Goal: Task Accomplishment & Management: Manage account settings

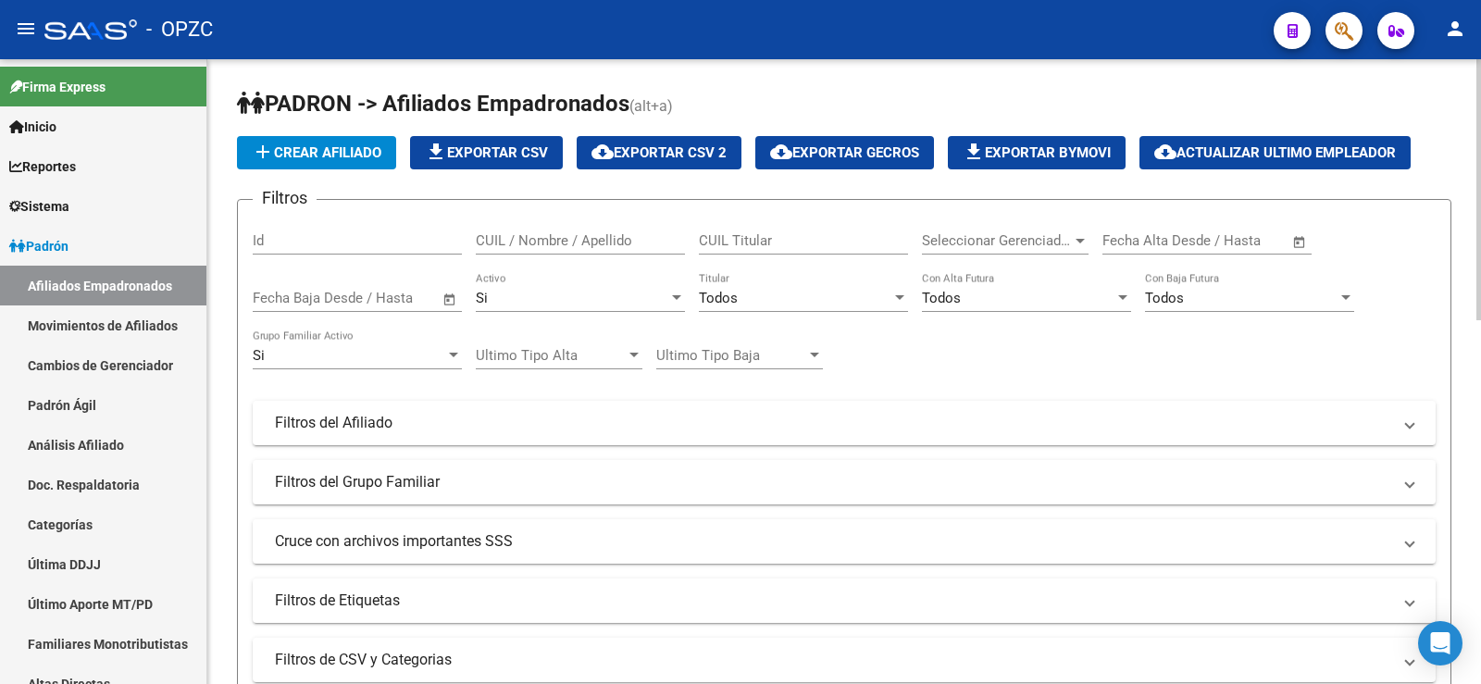
click at [577, 242] on input "CUIL / Nombre / Apellido" at bounding box center [580, 240] width 209 height 17
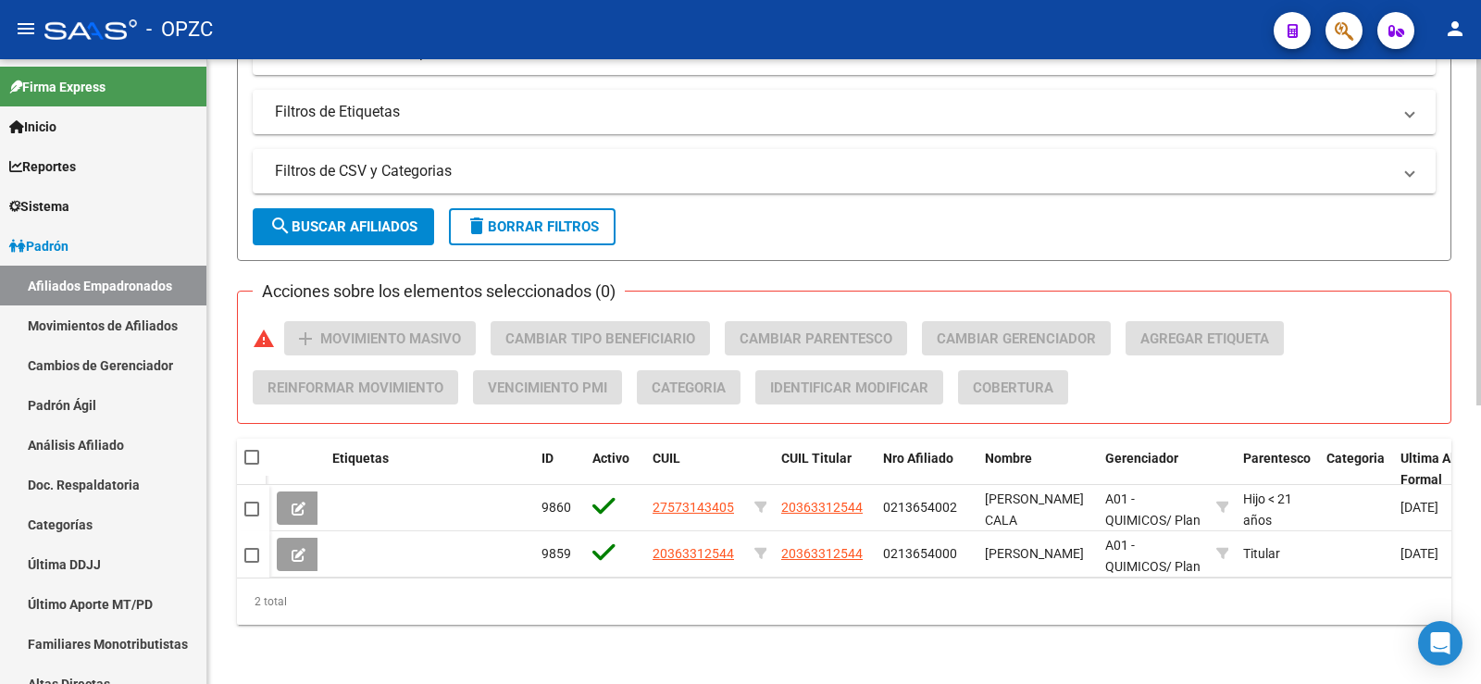
scroll to position [503, 0]
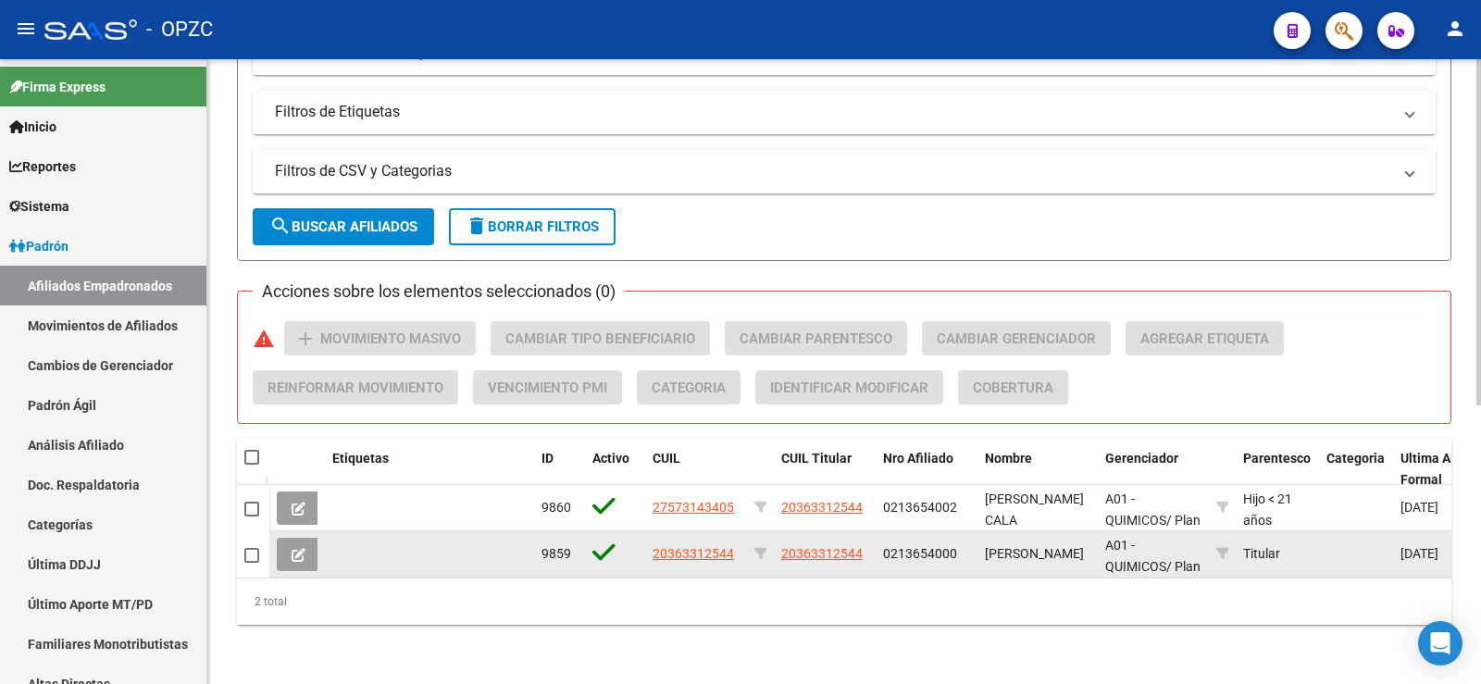
type input "altier"
click at [305, 548] on icon at bounding box center [299, 555] width 14 height 14
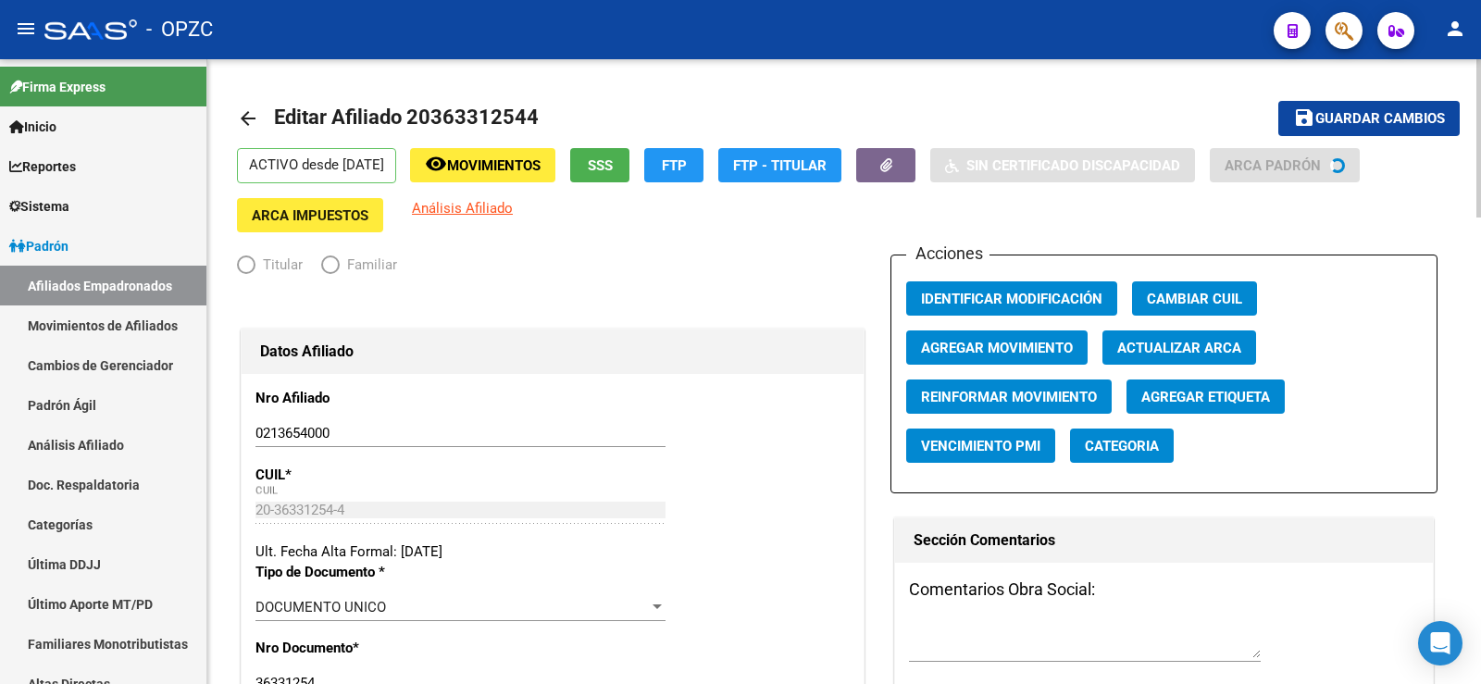
radio input "true"
type input "30-50931059-5"
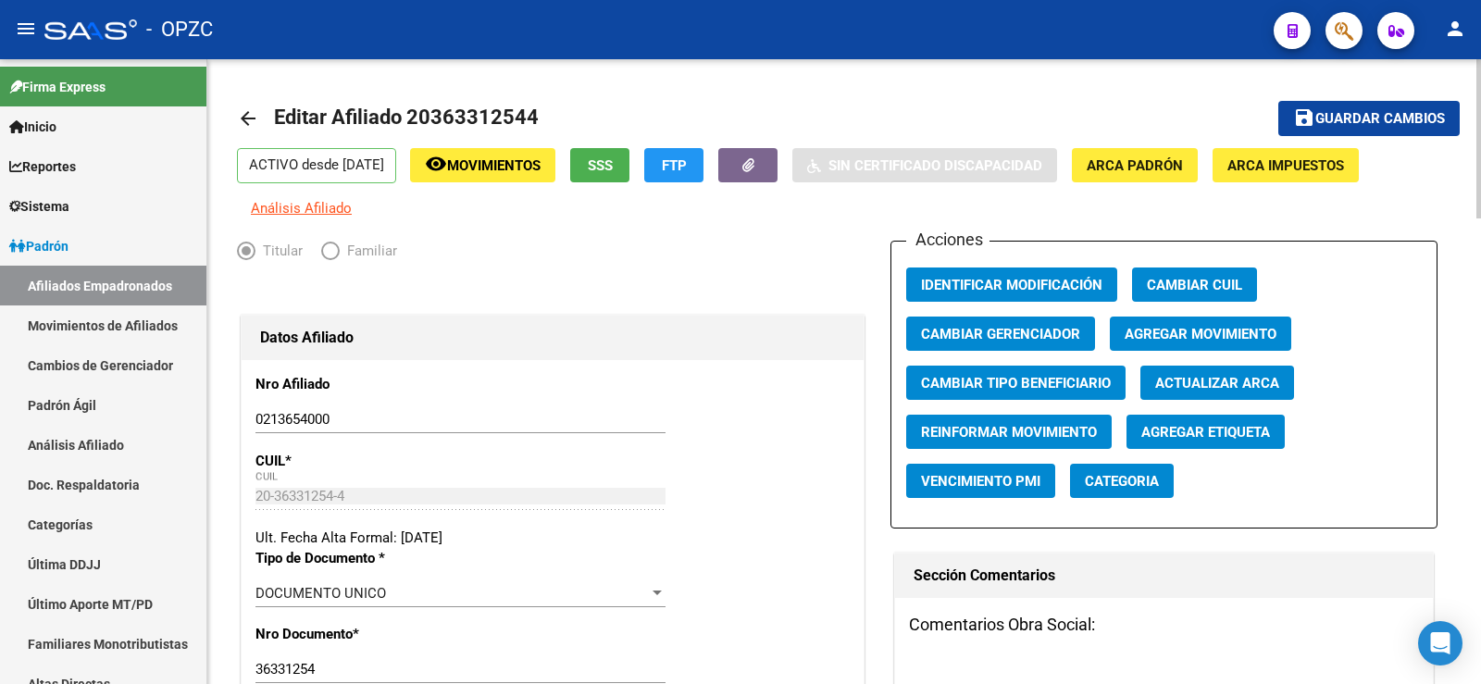
click at [568, 681] on div "36331254 Ingresar nro" at bounding box center [461, 669] width 410 height 28
click at [125, 284] on link "Afiliados Empadronados" at bounding box center [103, 286] width 206 height 40
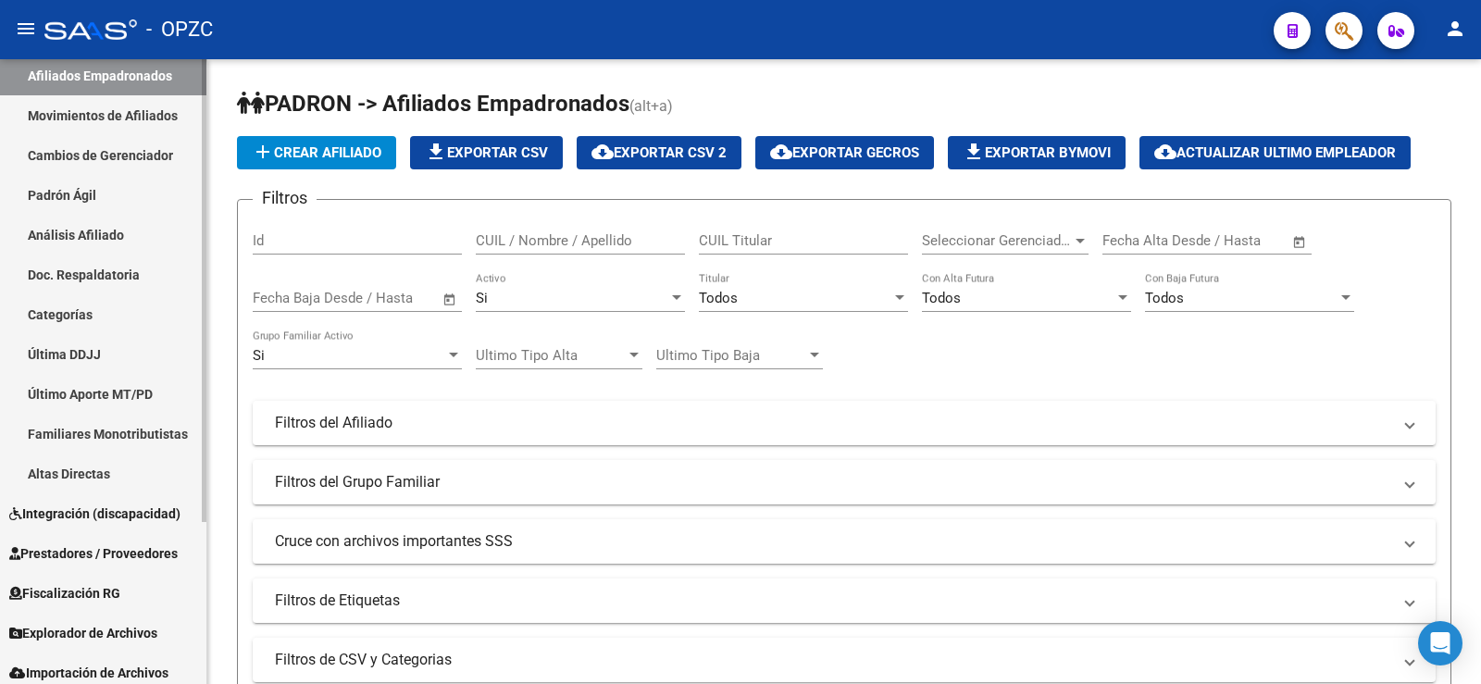
scroll to position [218, 0]
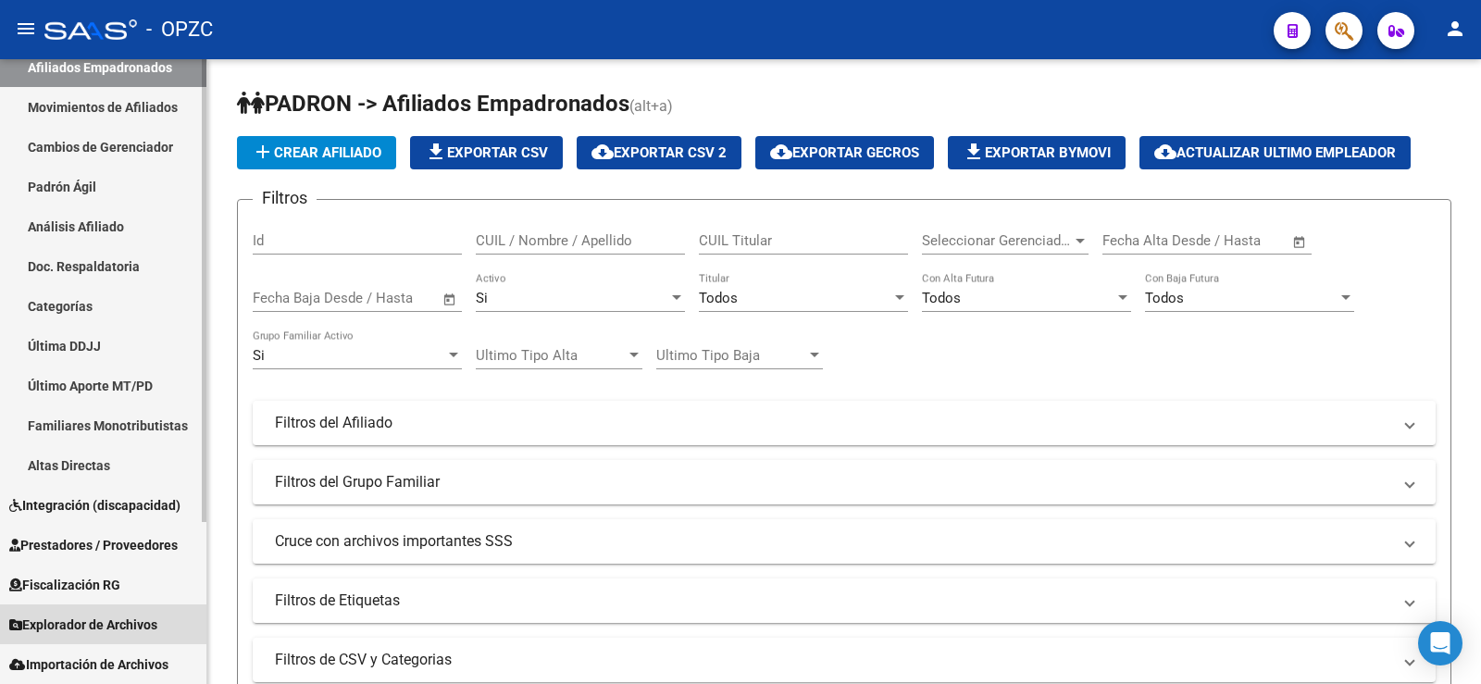
click at [115, 630] on span "Explorador de Archivos" at bounding box center [83, 625] width 148 height 20
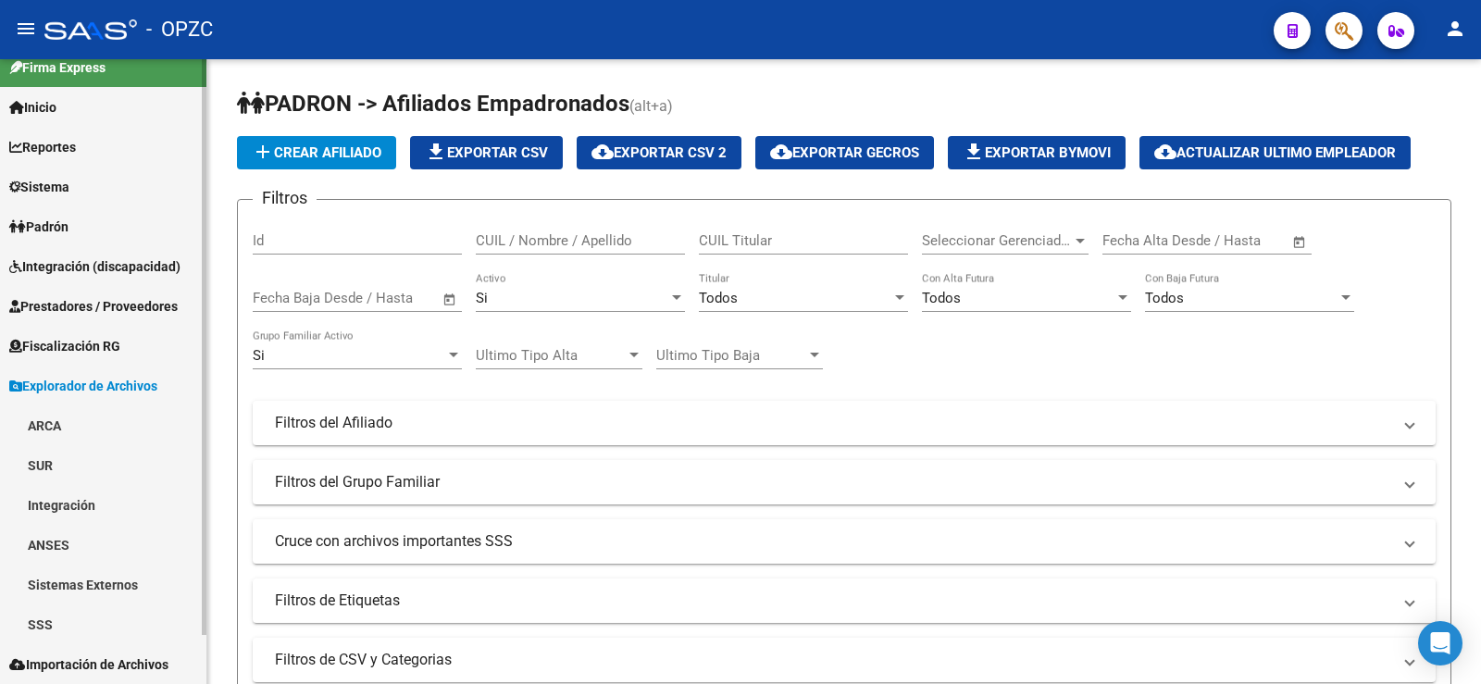
scroll to position [19, 0]
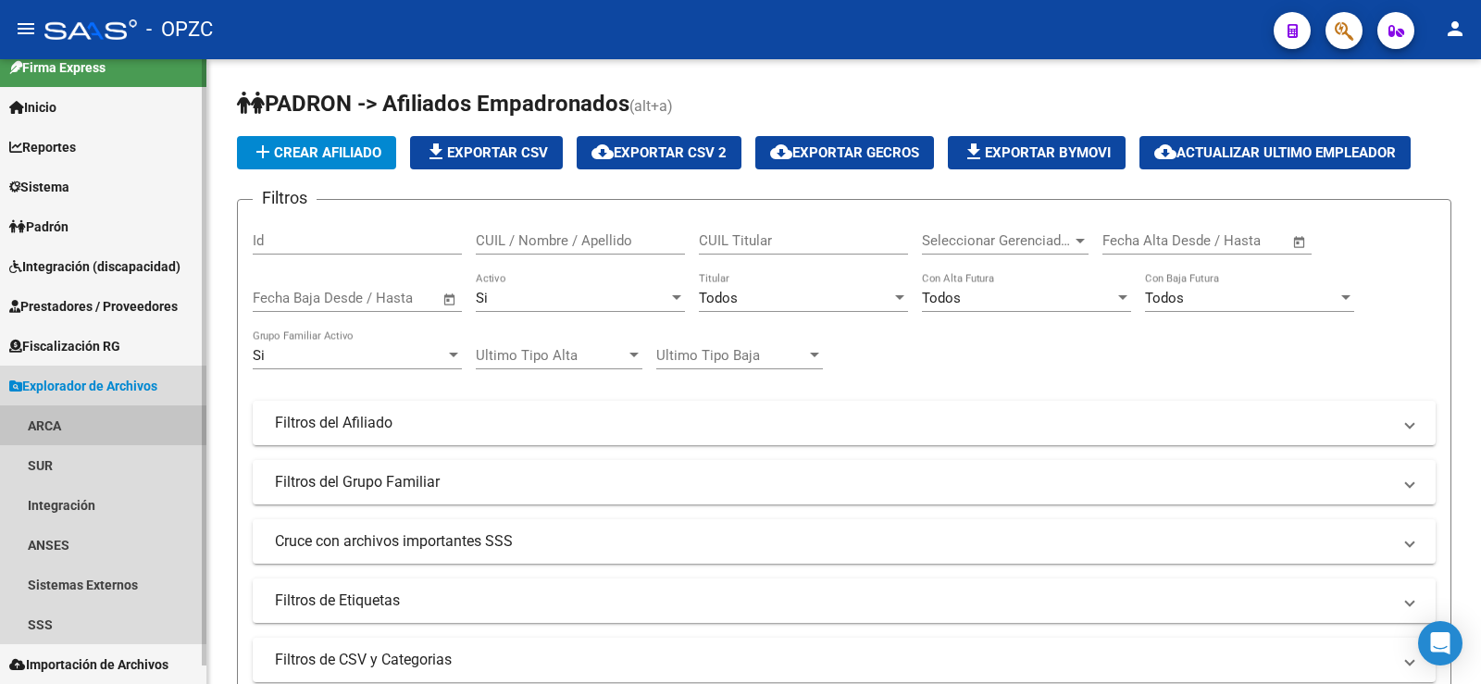
click at [94, 417] on link "ARCA" at bounding box center [103, 426] width 206 height 40
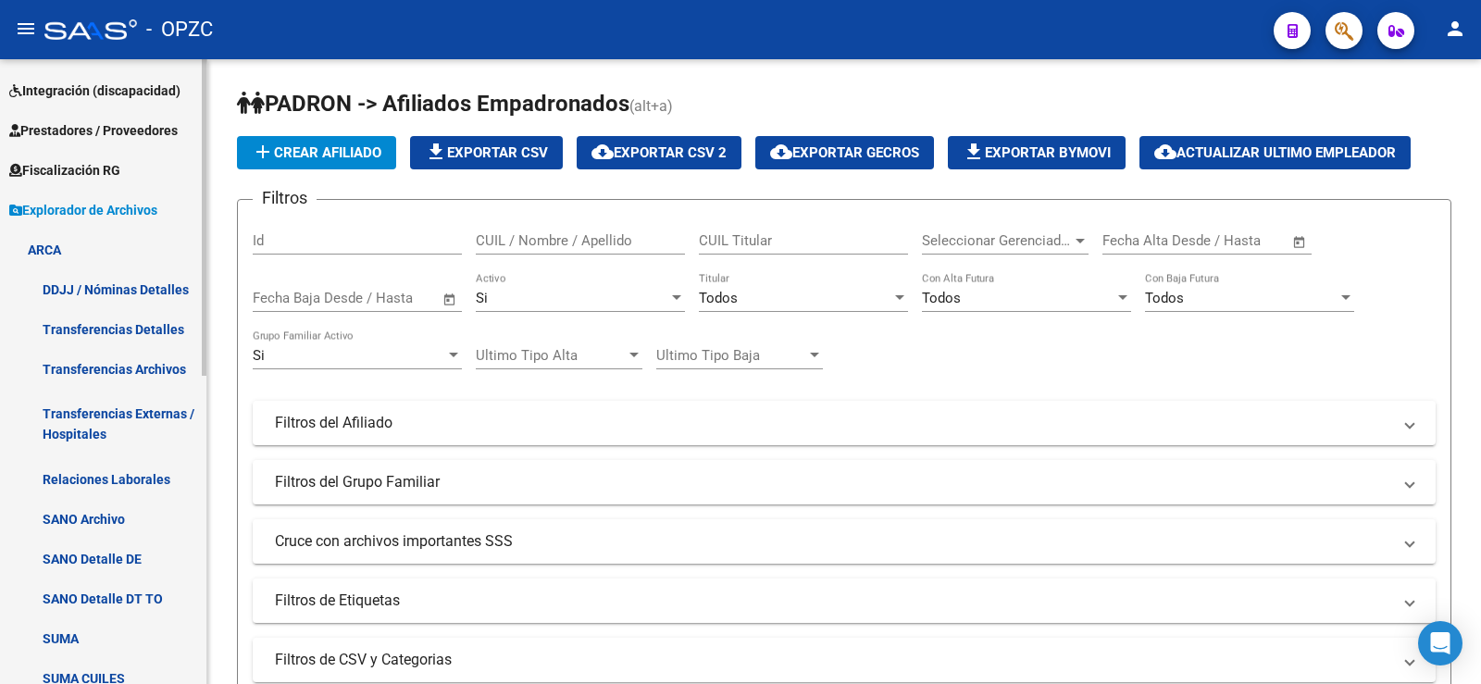
scroll to position [205, 0]
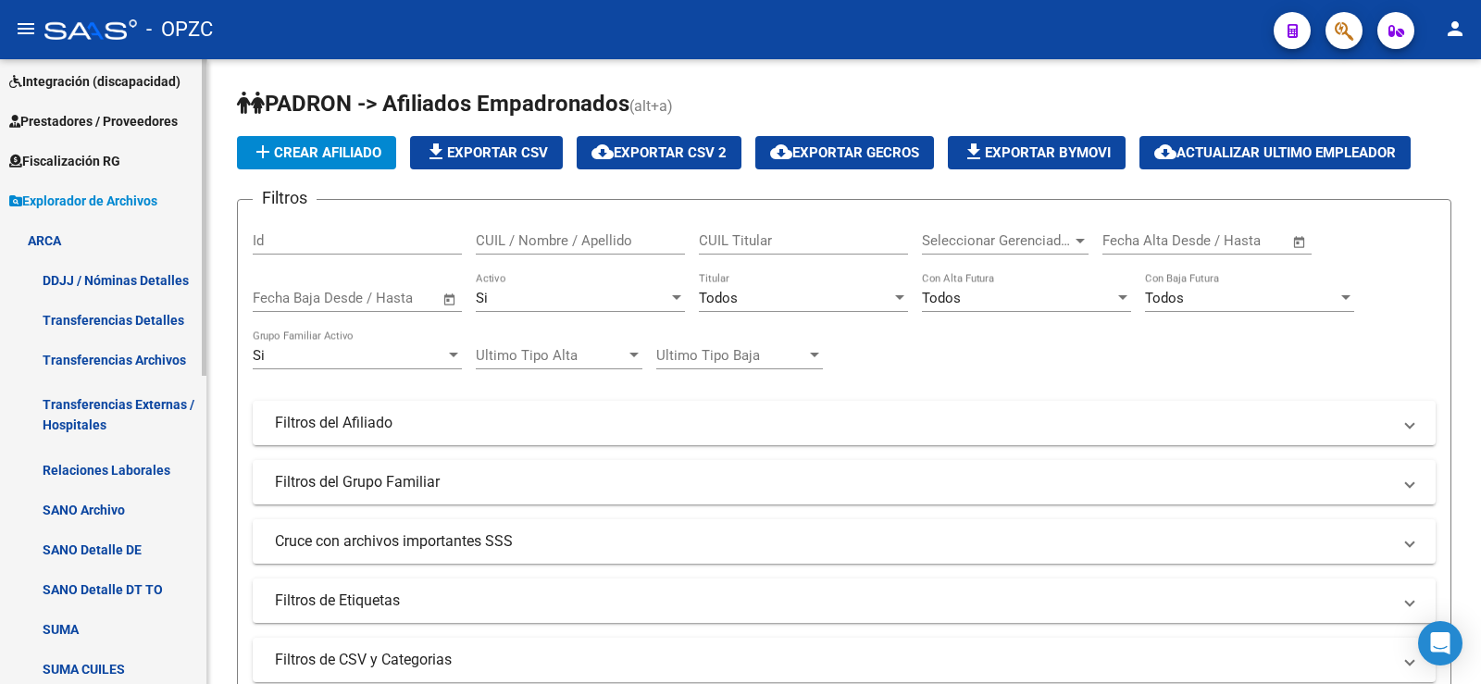
click at [145, 470] on link "Relaciones Laborales" at bounding box center [103, 470] width 206 height 40
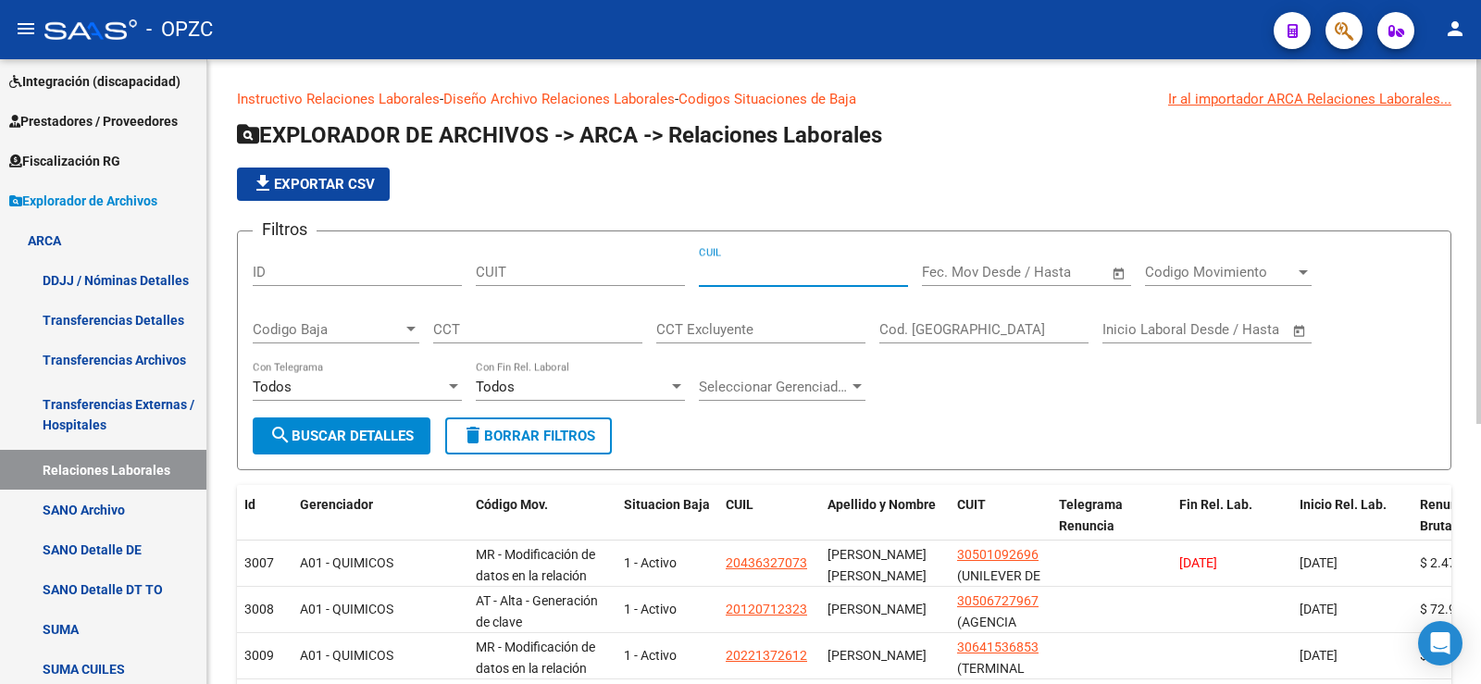
click at [768, 272] on input "CUIL" at bounding box center [803, 272] width 209 height 17
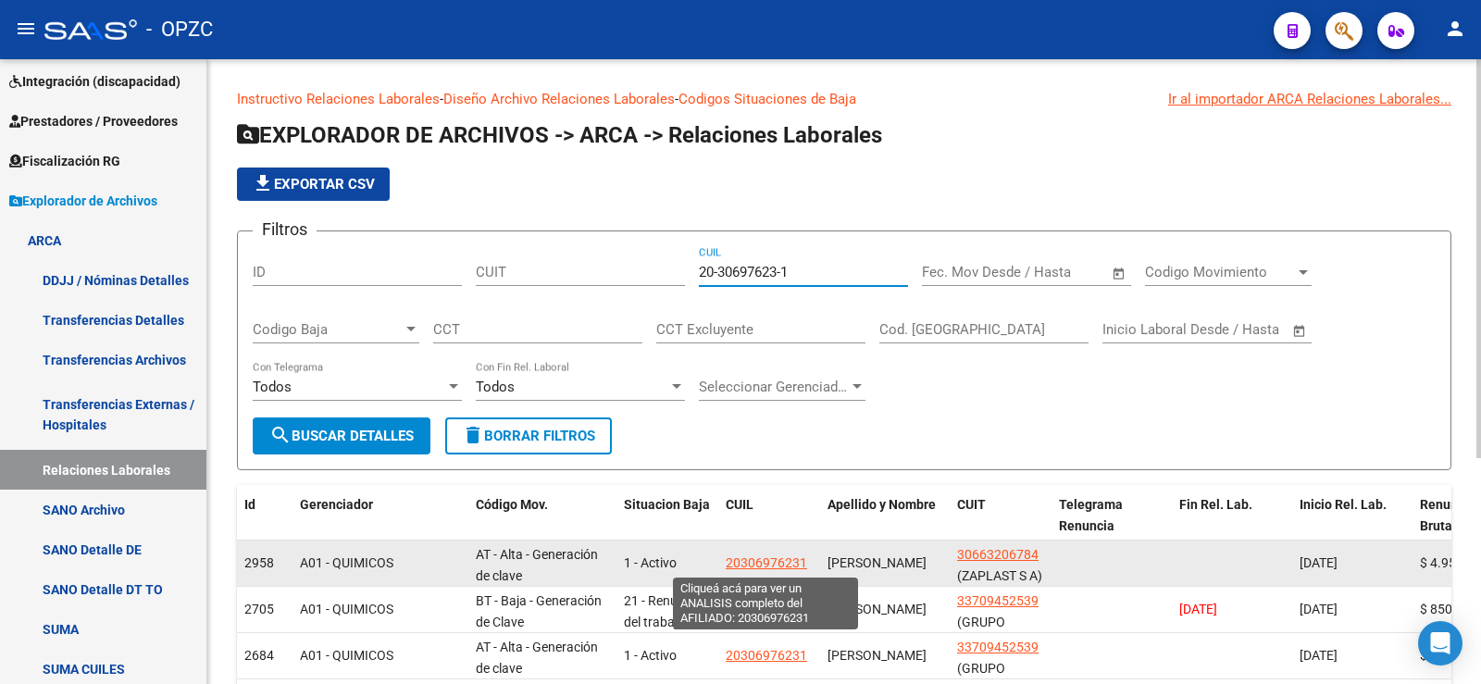
type input "20-30697623-1"
click at [783, 557] on span "20306976231" at bounding box center [766, 562] width 81 height 15
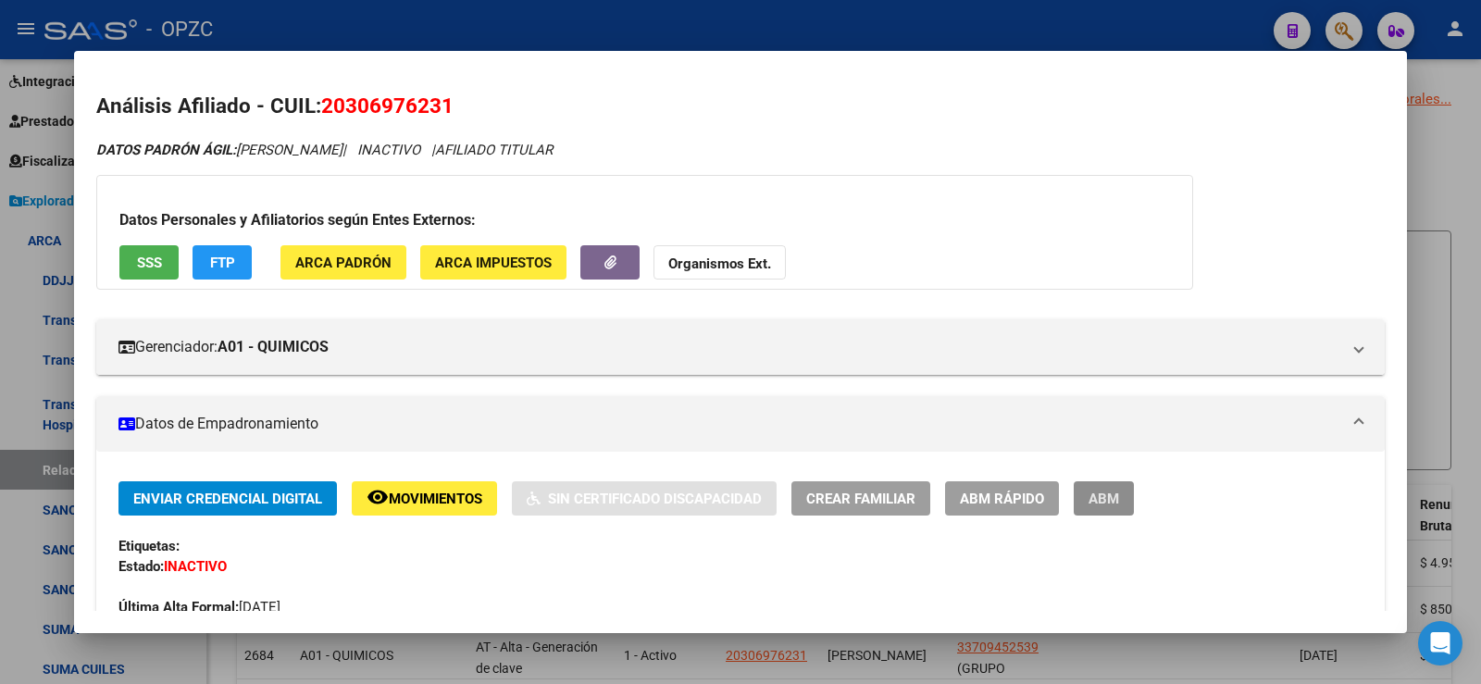
click at [1127, 485] on button "ABM" at bounding box center [1104, 498] width 60 height 34
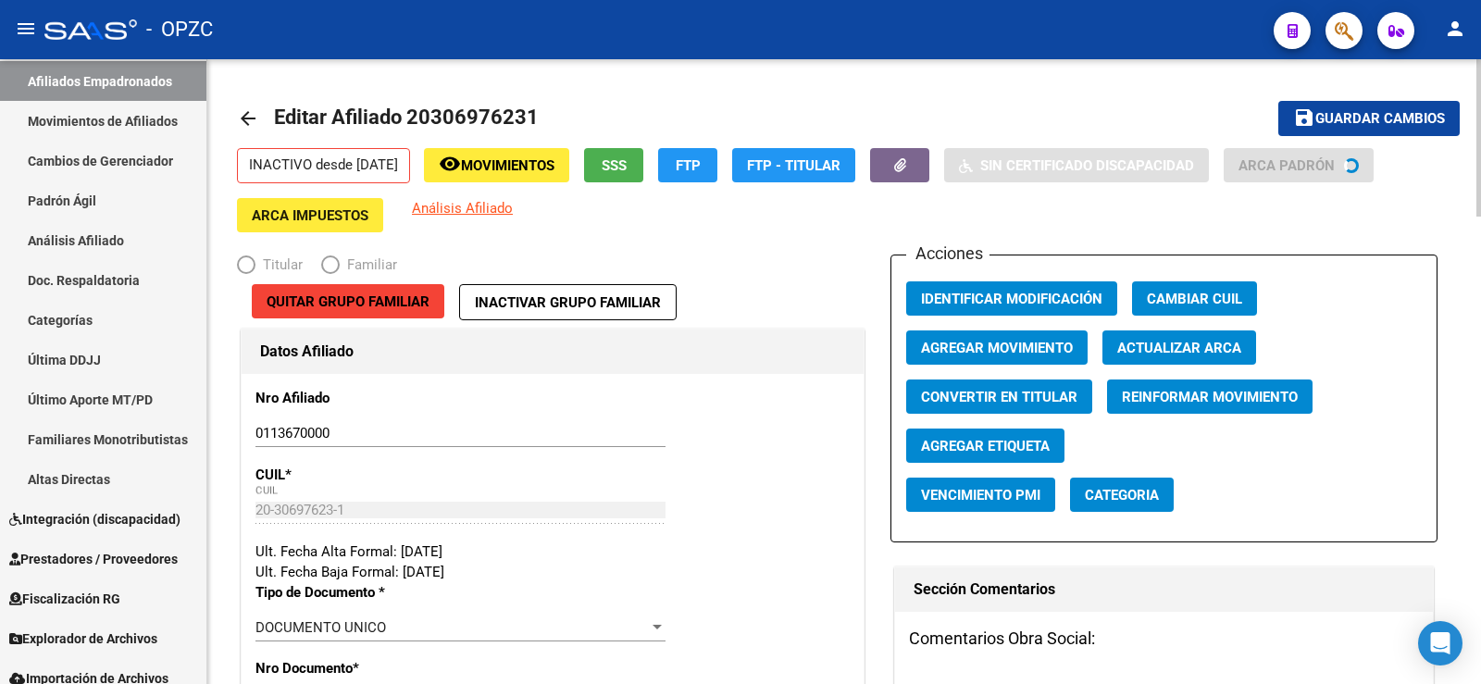
radio input "true"
type input "30-66320678-4"
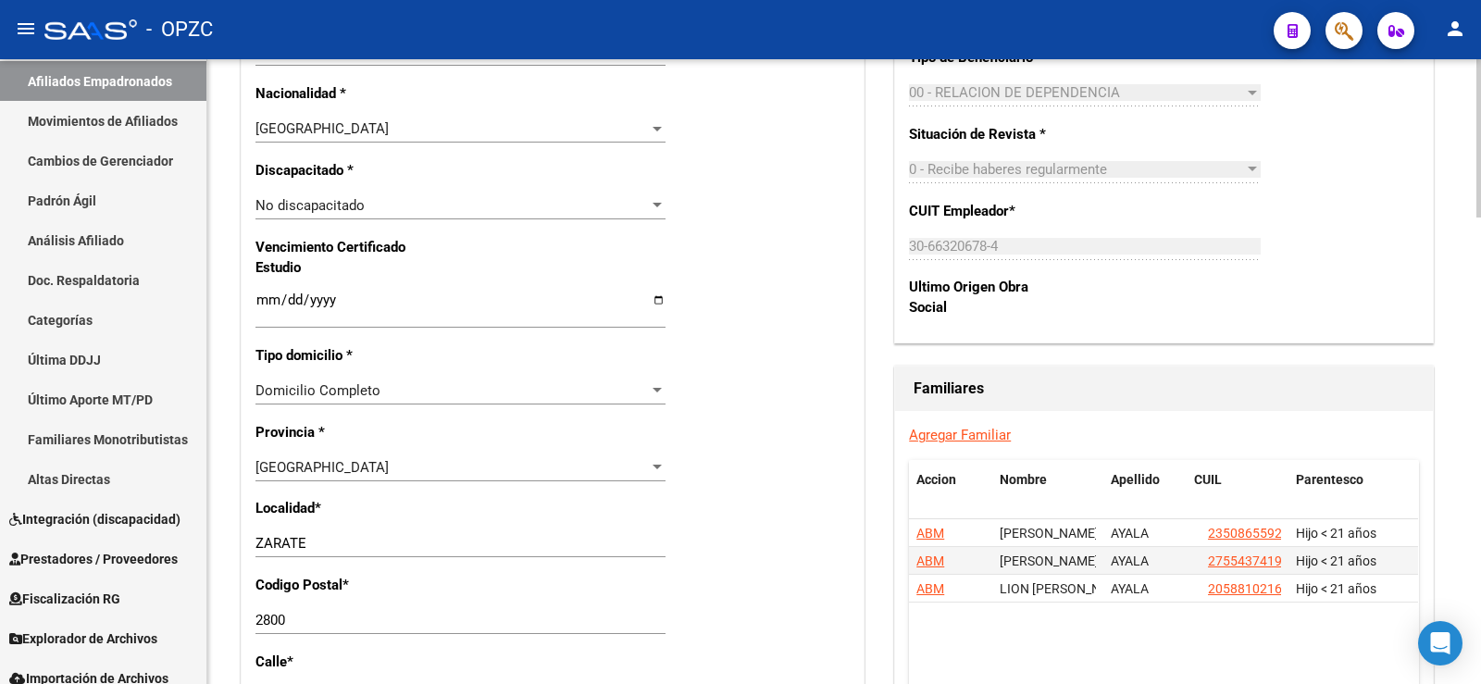
scroll to position [1111, 0]
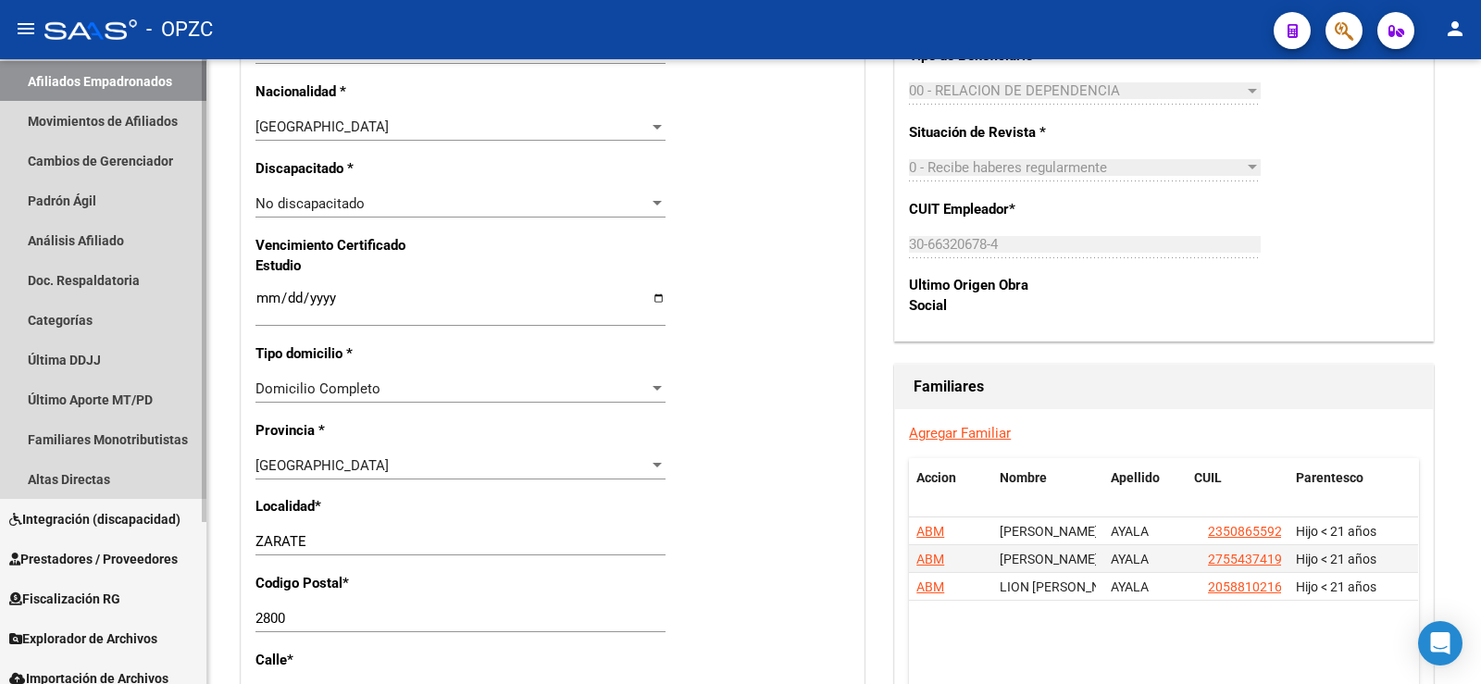
click at [136, 73] on link "Afiliados Empadronados" at bounding box center [103, 81] width 206 height 40
